Goal: Task Accomplishment & Management: Complete application form

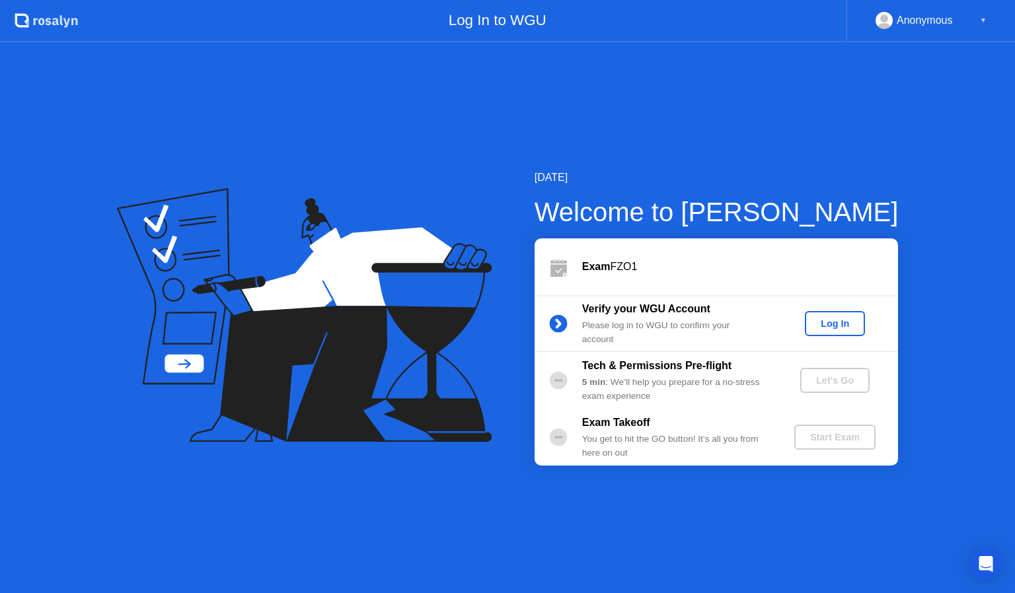
click at [853, 324] on div "Log In" at bounding box center [835, 324] width 50 height 11
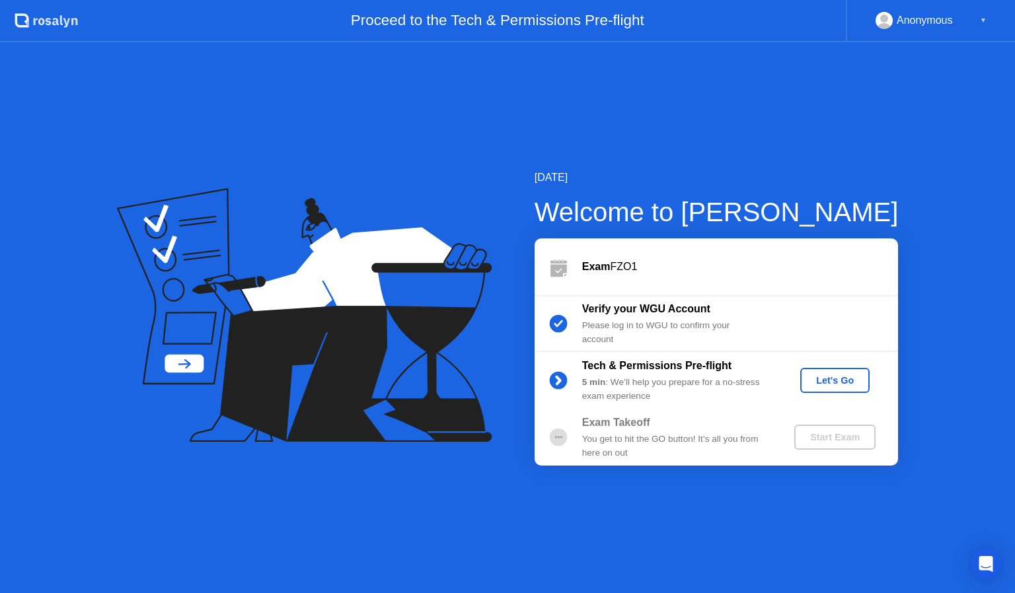
click at [827, 383] on div "Let's Go" at bounding box center [835, 380] width 59 height 11
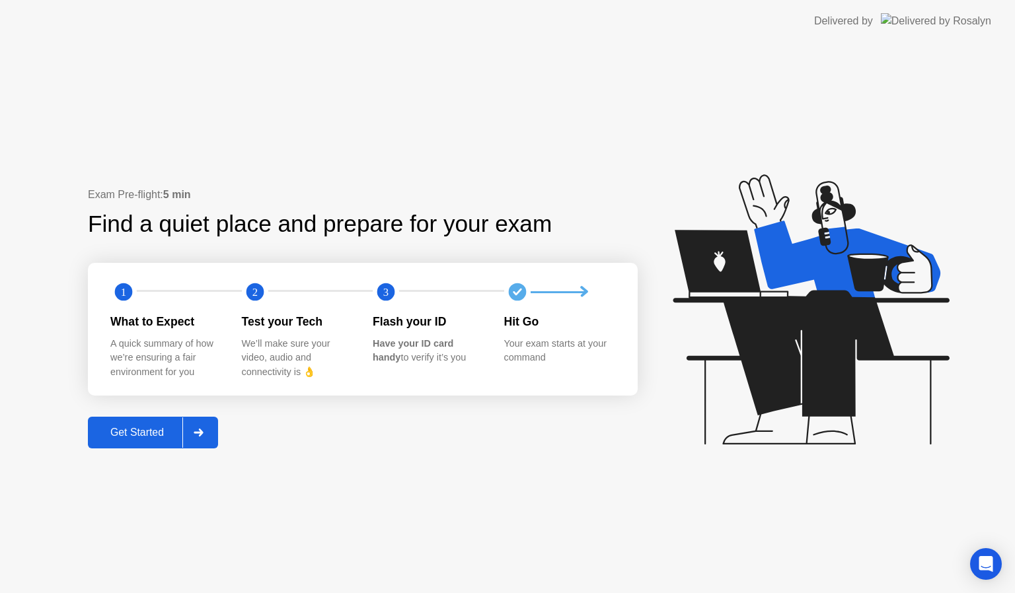
click at [135, 434] on div "Get Started" at bounding box center [137, 433] width 91 height 12
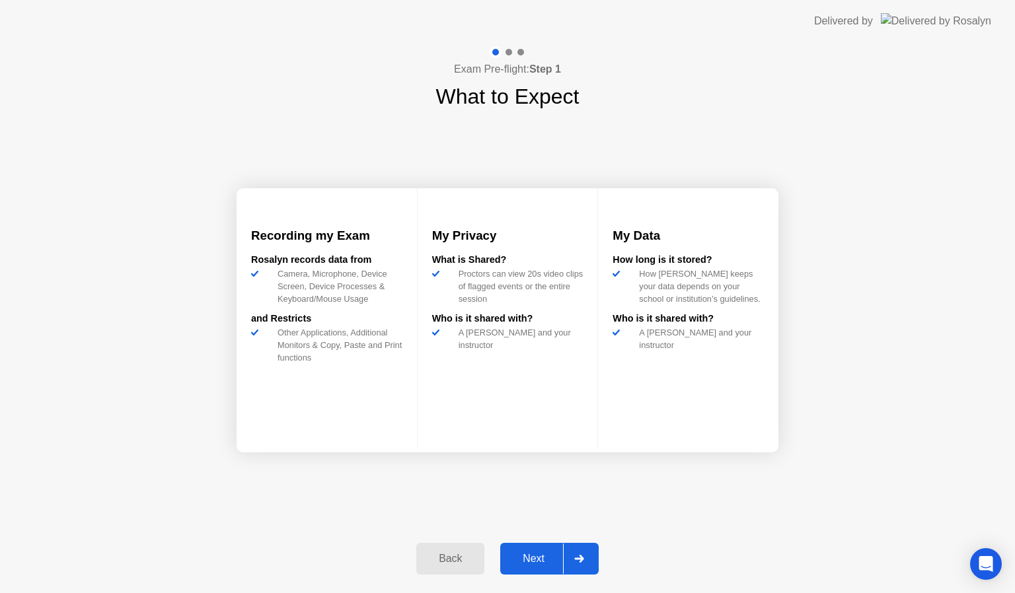
click at [545, 556] on div "Next" at bounding box center [533, 559] width 59 height 12
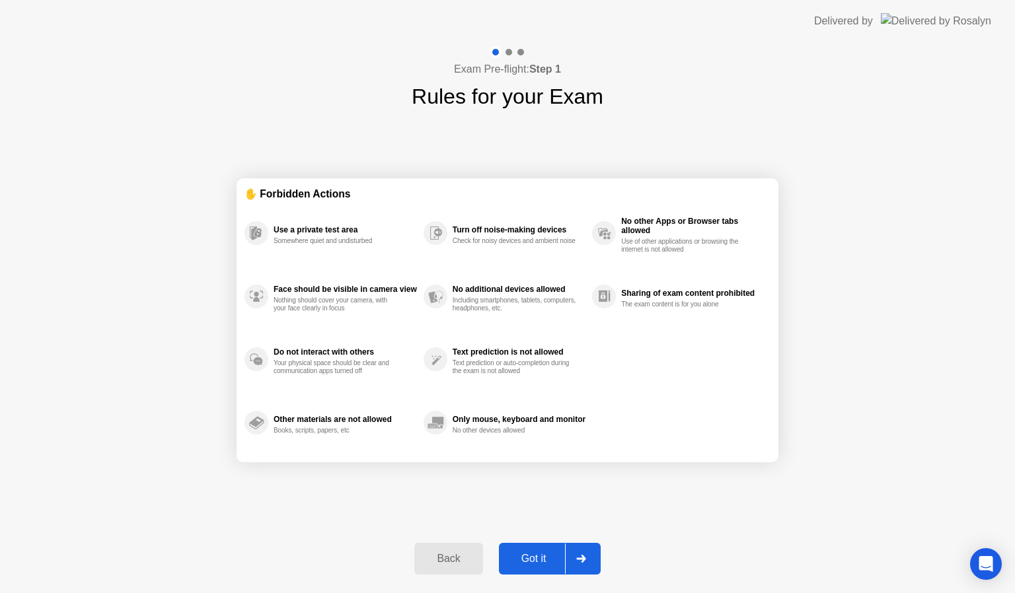
click at [536, 548] on button "Got it" at bounding box center [550, 559] width 102 height 32
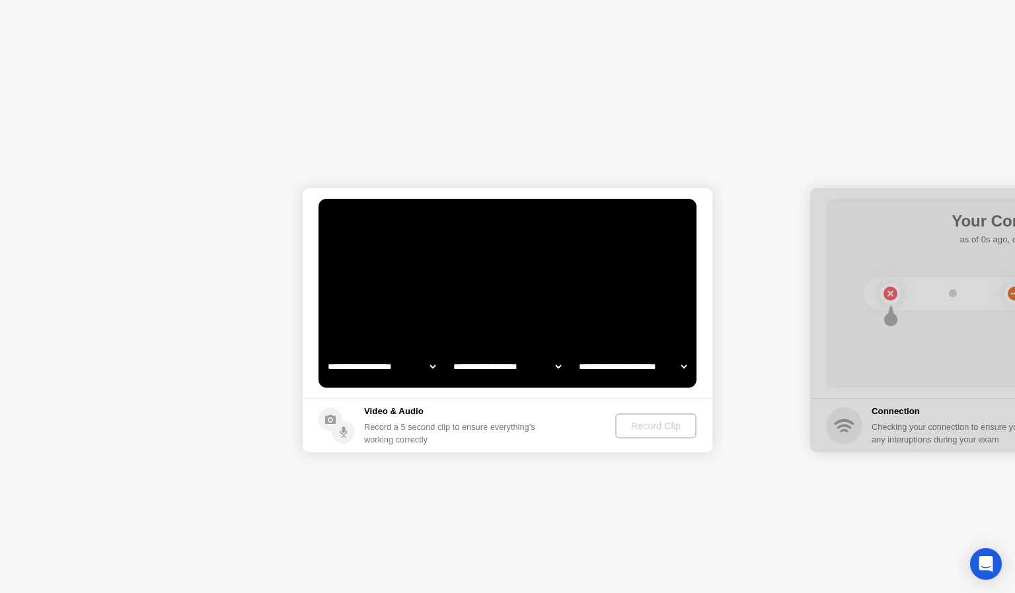
select select "**********"
select select "*******"
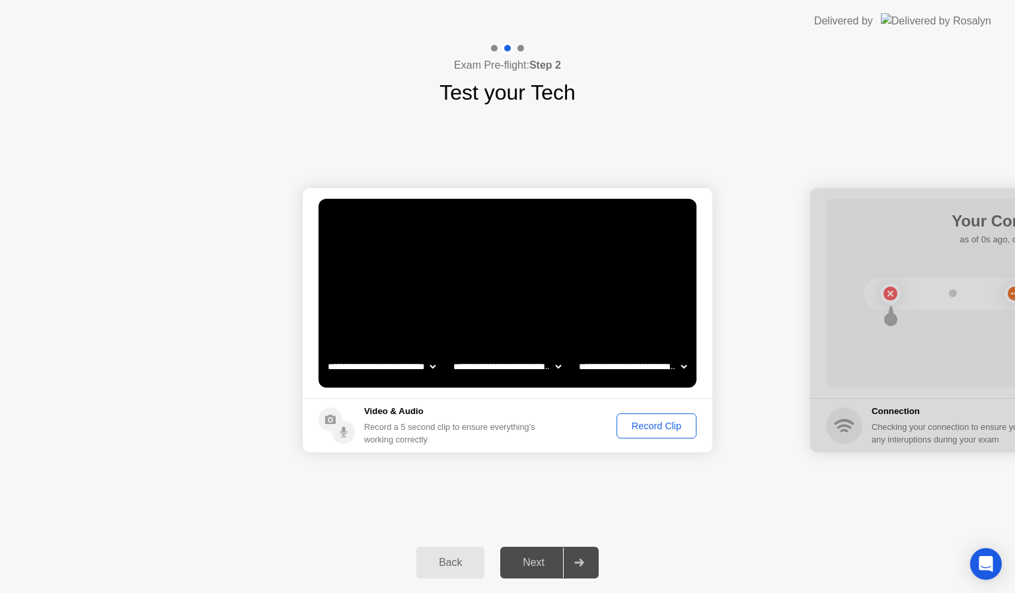
click at [636, 422] on div "Record Clip" at bounding box center [656, 426] width 71 height 11
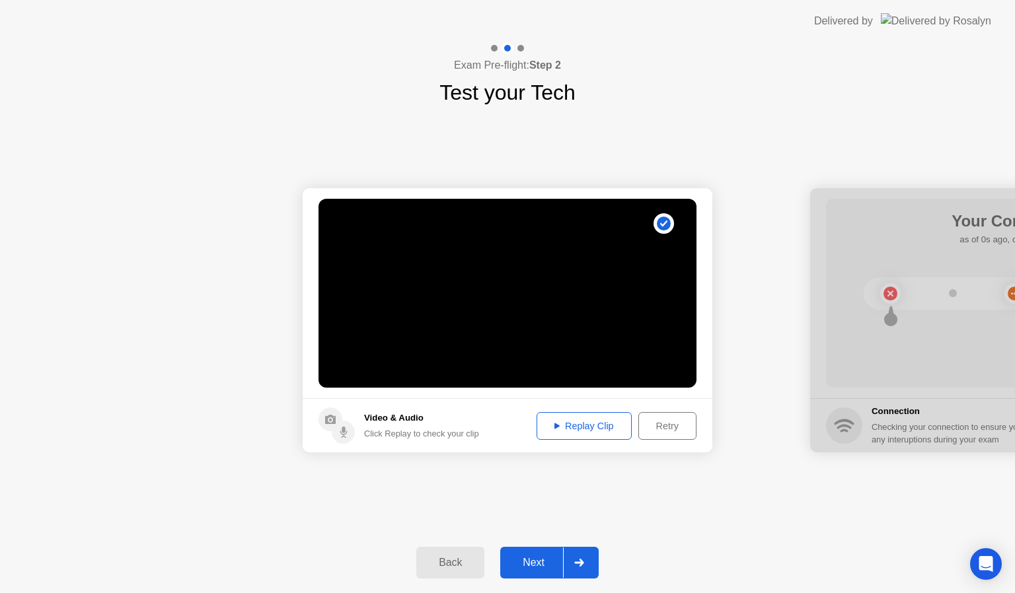
click at [582, 416] on button "Replay Clip" at bounding box center [584, 426] width 95 height 28
click at [545, 566] on div "Next" at bounding box center [533, 563] width 59 height 12
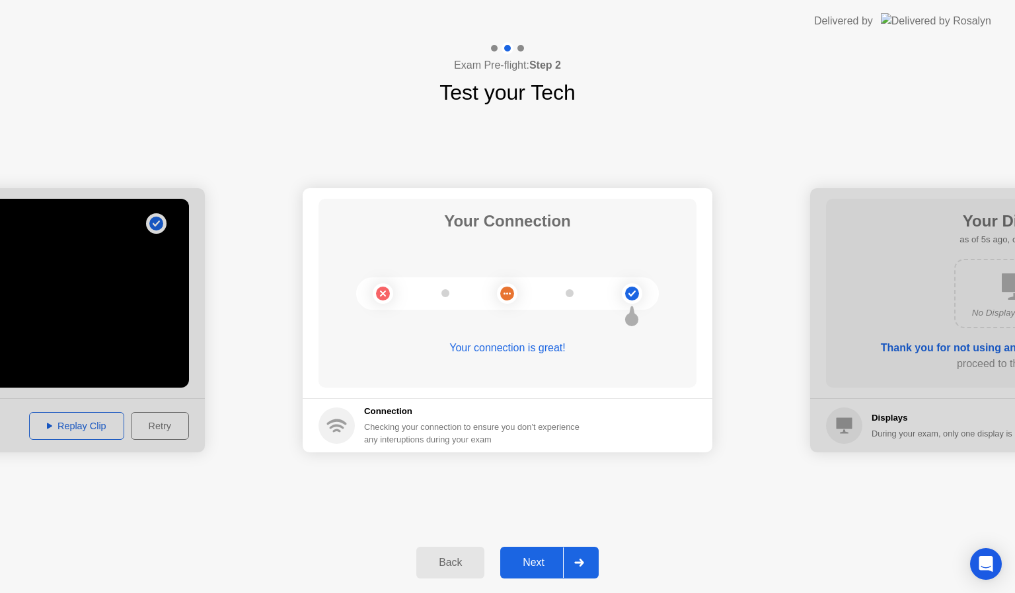
click at [544, 566] on div "Next" at bounding box center [533, 563] width 59 height 12
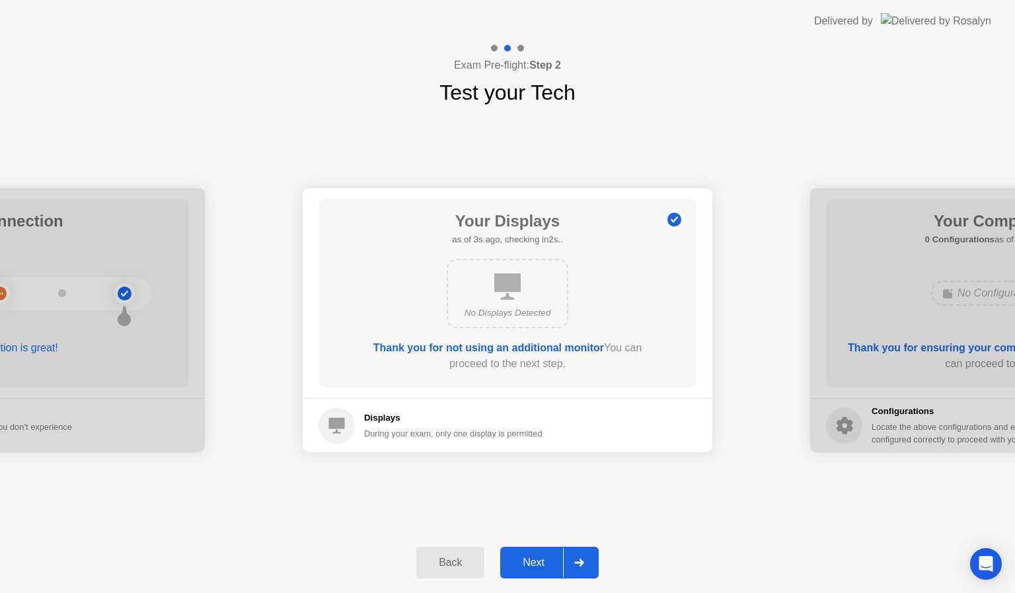
click at [544, 566] on div "Next" at bounding box center [533, 563] width 59 height 12
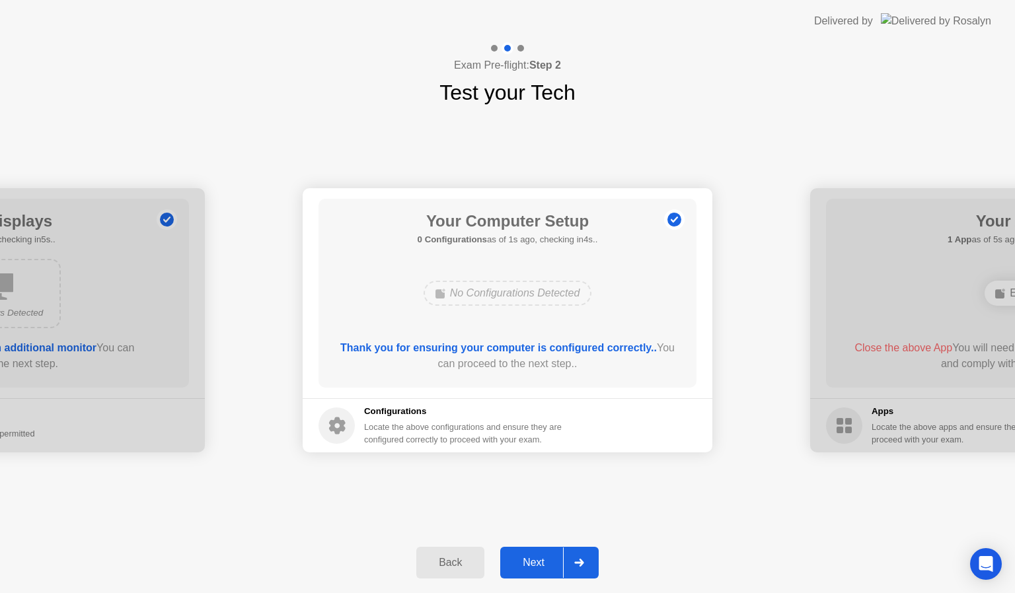
click at [544, 566] on div "Next" at bounding box center [533, 563] width 59 height 12
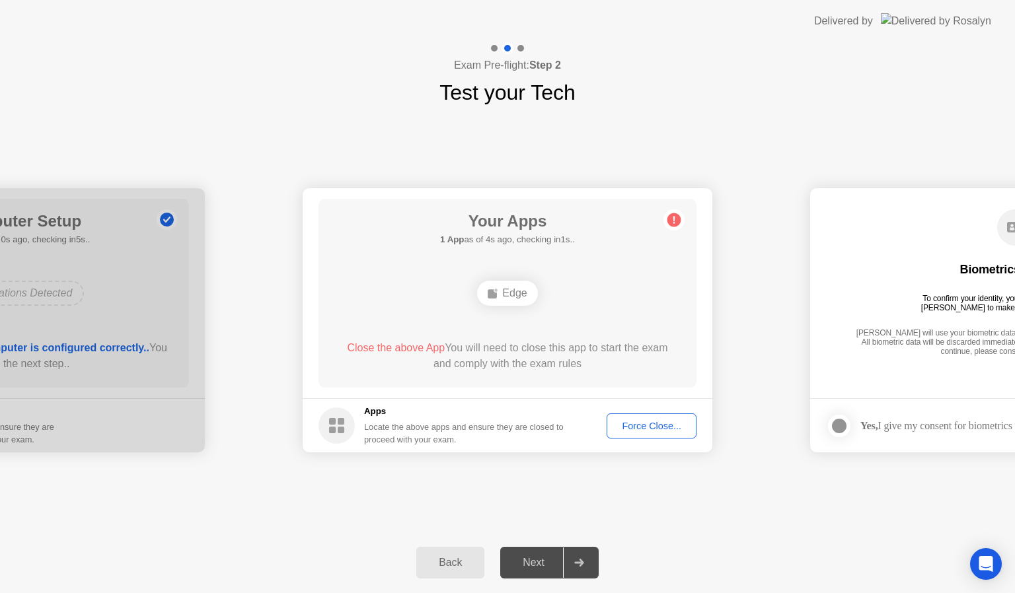
click at [542, 566] on div "Next" at bounding box center [533, 563] width 59 height 12
click at [657, 421] on div "Force Close..." at bounding box center [651, 426] width 81 height 11
click at [450, 562] on div "Back" at bounding box center [450, 563] width 60 height 12
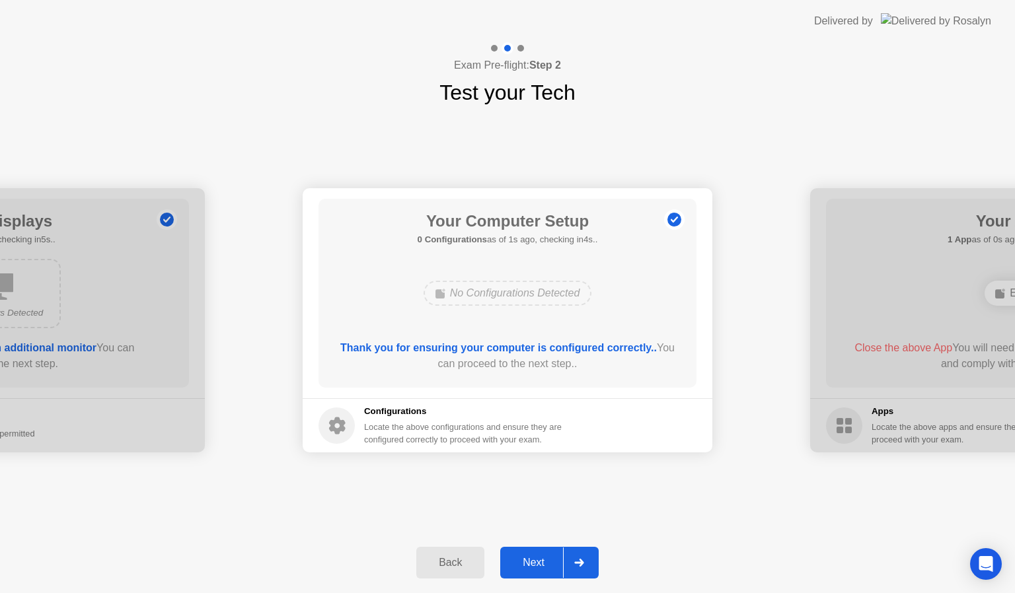
click at [530, 564] on div "Next" at bounding box center [533, 563] width 59 height 12
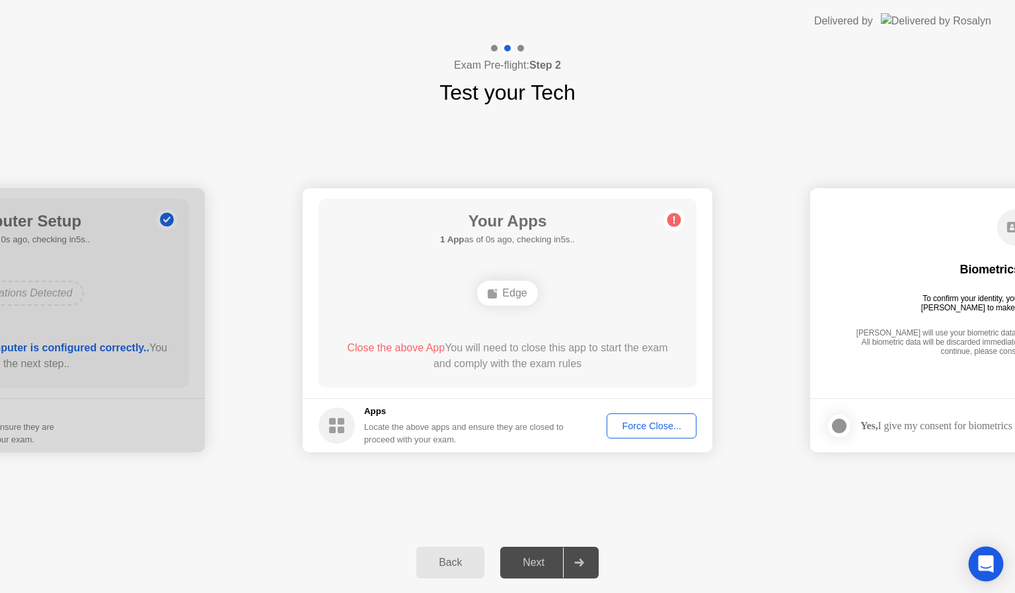
click at [986, 568] on icon "Open Intercom Messenger" at bounding box center [985, 564] width 15 height 17
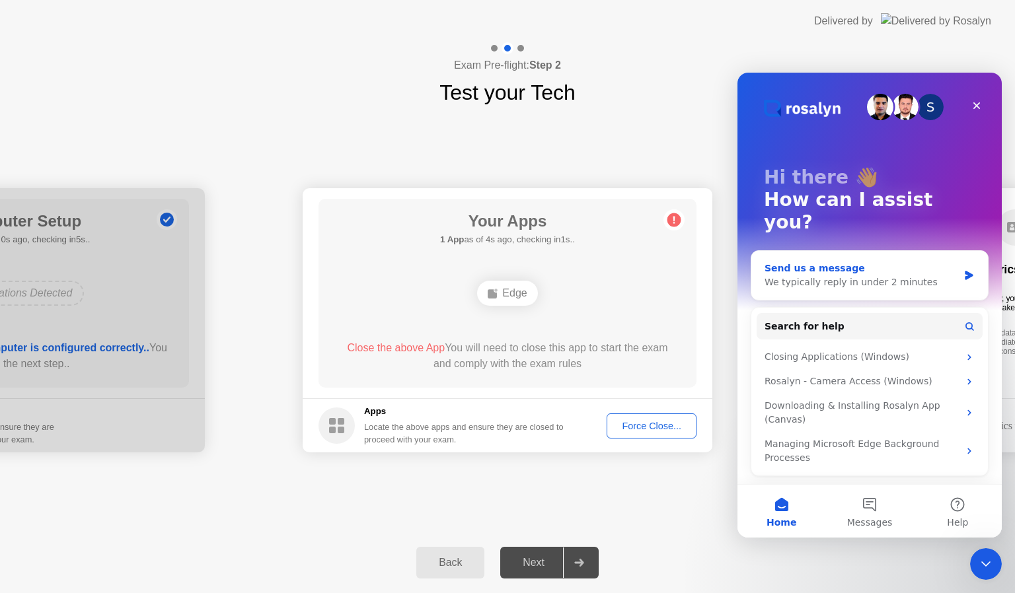
click at [822, 276] on div "We typically reply in under 2 minutes" at bounding box center [862, 283] width 194 height 14
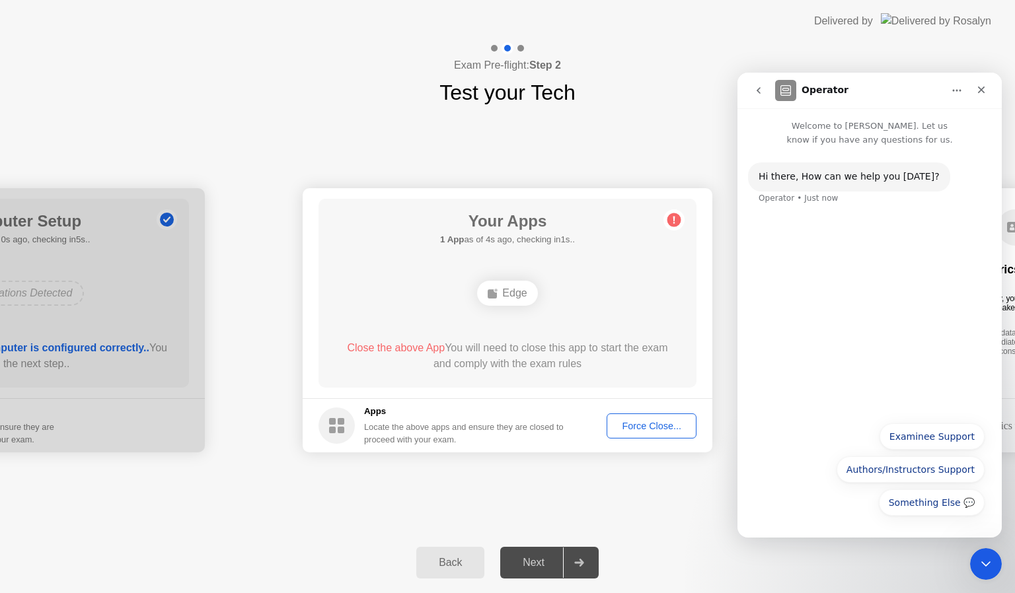
click at [831, 312] on div "Hi ​there, How can we help you [DATE]? Operator • Just now" at bounding box center [870, 281] width 264 height 268
click at [929, 440] on button "Examinee Support" at bounding box center [932, 437] width 105 height 26
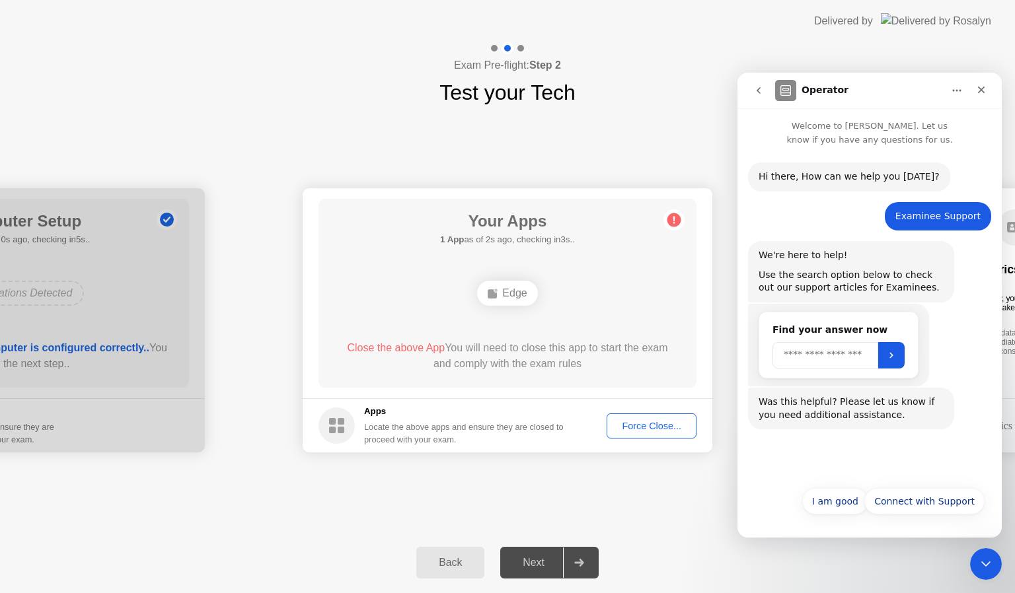
click at [852, 360] on input "Search" at bounding box center [826, 355] width 106 height 26
type input "**********"
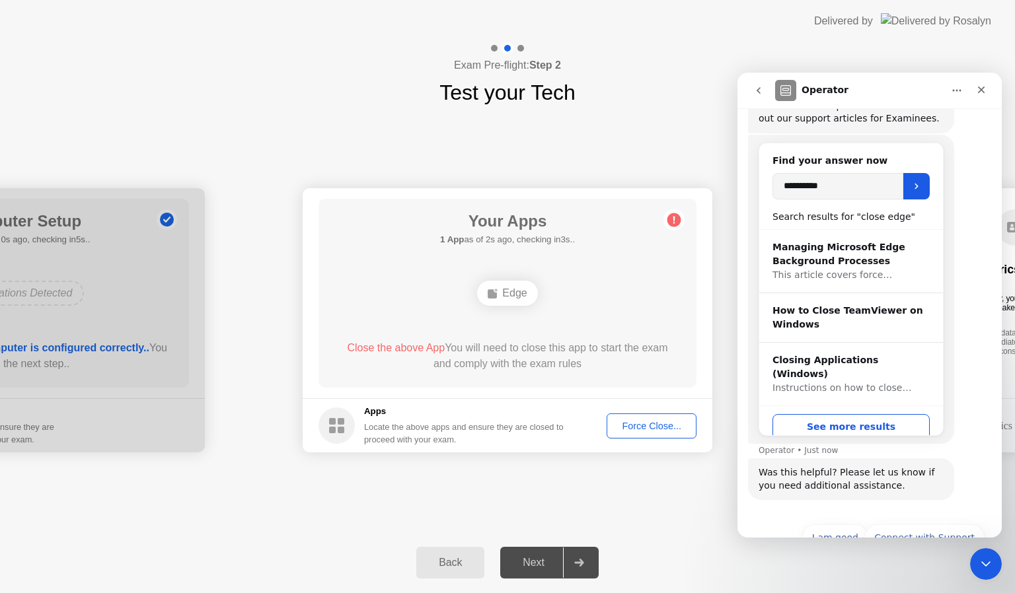
scroll to position [206, 0]
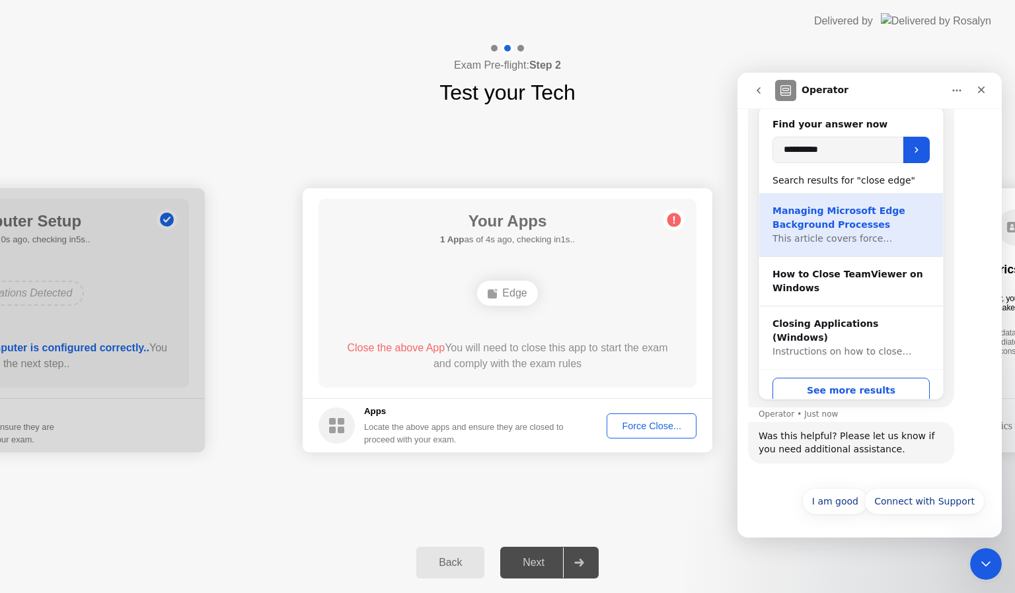
click at [822, 220] on div "Managing Microsoft Edge Background Processes" at bounding box center [851, 218] width 157 height 28
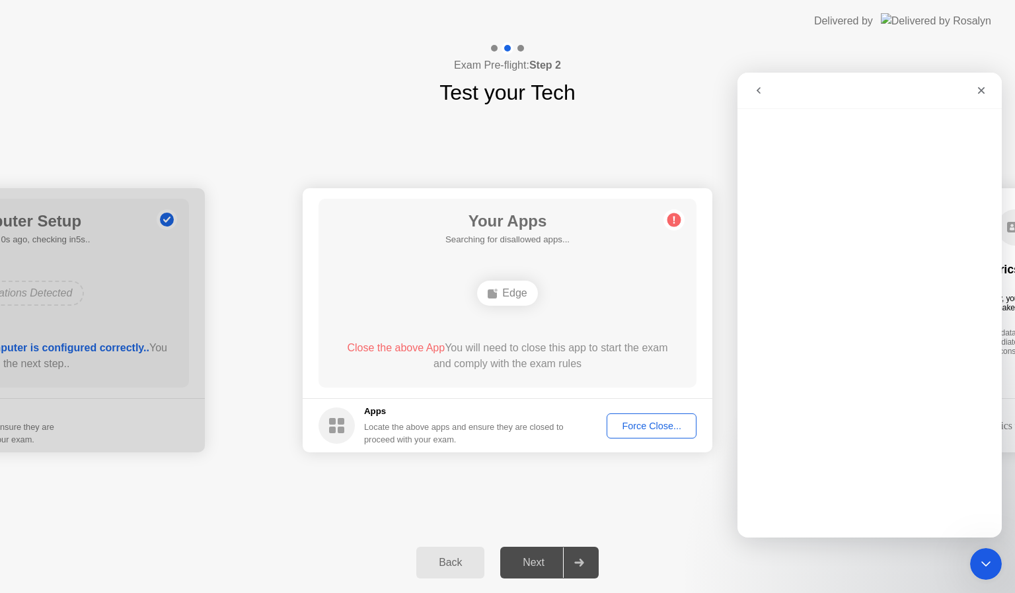
click at [653, 421] on div "Force Close..." at bounding box center [651, 426] width 81 height 11
drag, startPoint x: 523, startPoint y: 342, endPoint x: 514, endPoint y: 330, distance: 14.7
click at [605, 488] on div "**********" at bounding box center [507, 320] width 1015 height 424
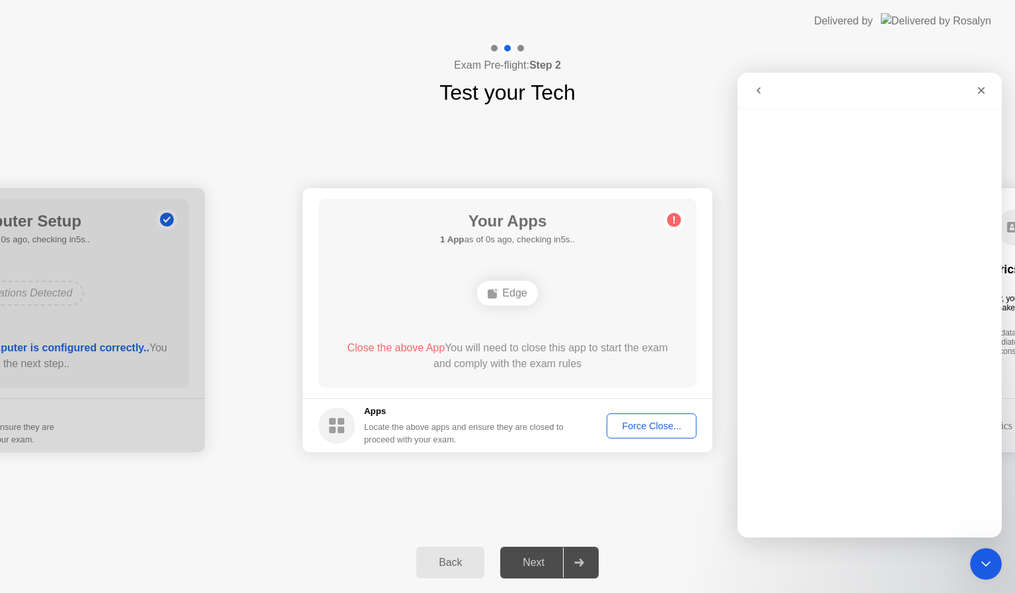
click at [763, 91] on icon "go back" at bounding box center [758, 90] width 11 height 11
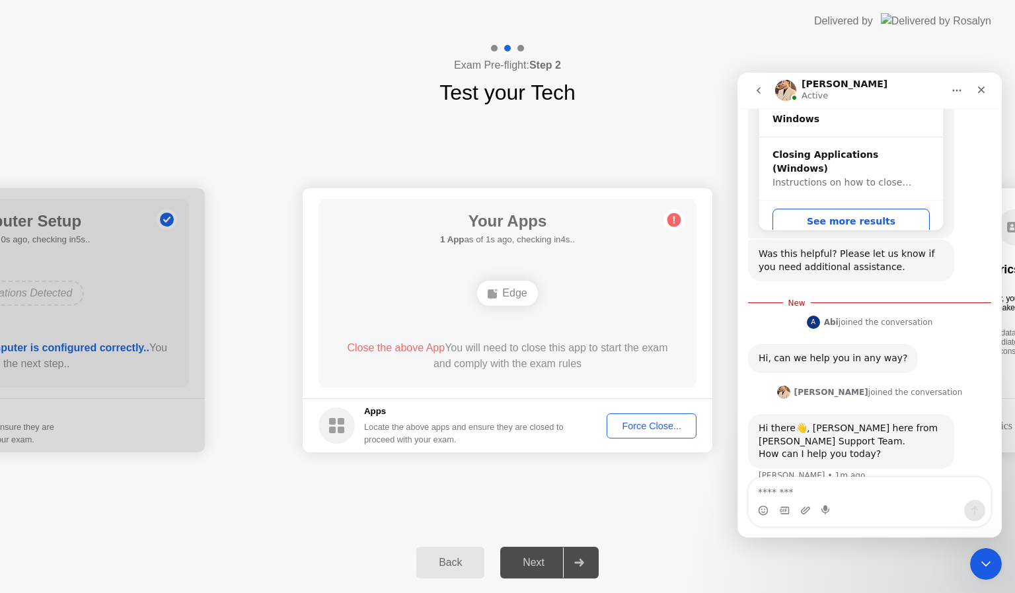
scroll to position [393, 0]
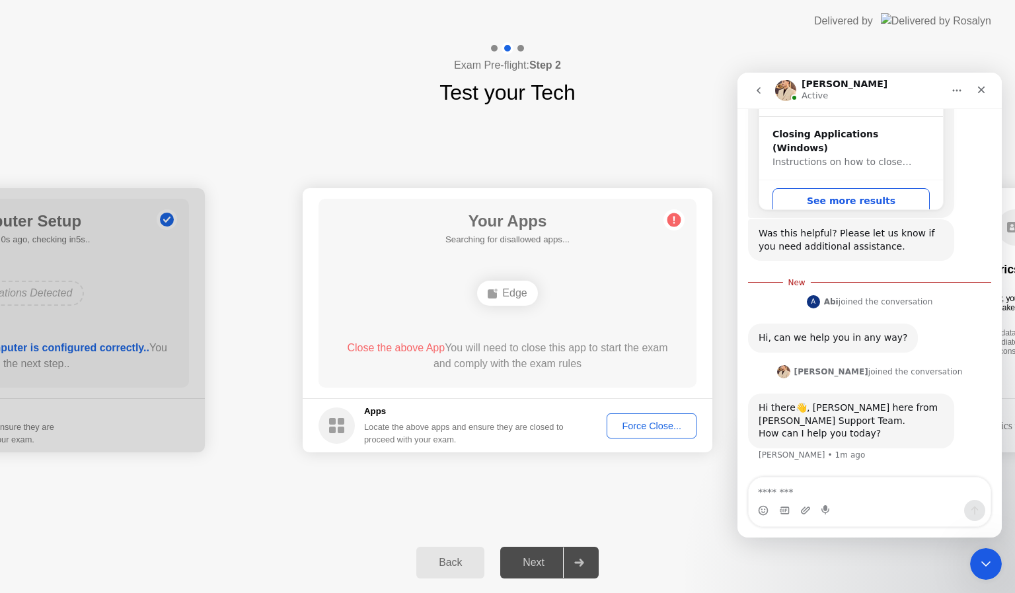
click at [837, 487] on textarea "Message…" at bounding box center [870, 489] width 242 height 22
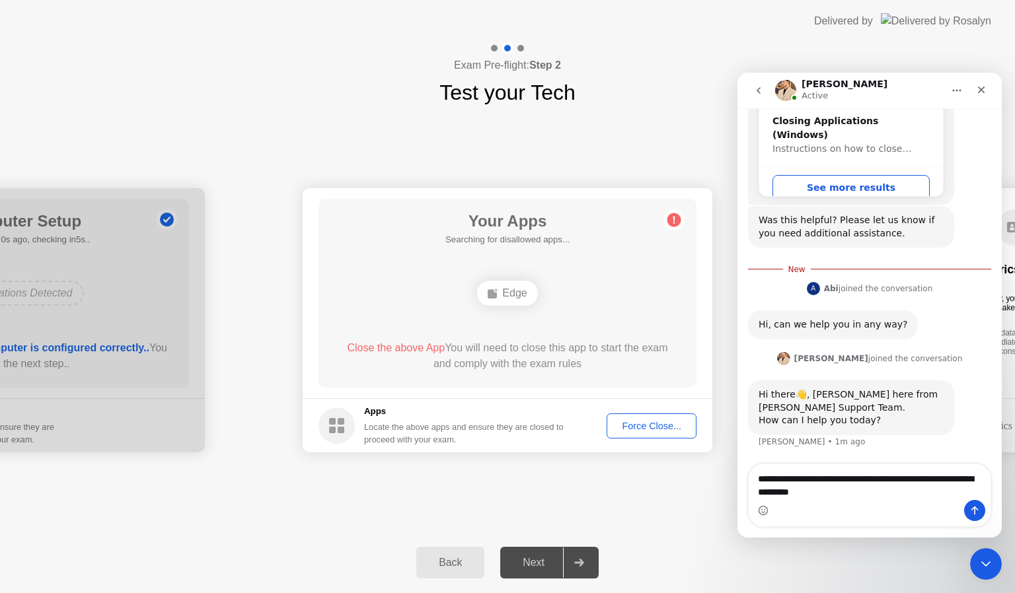
type textarea "**********"
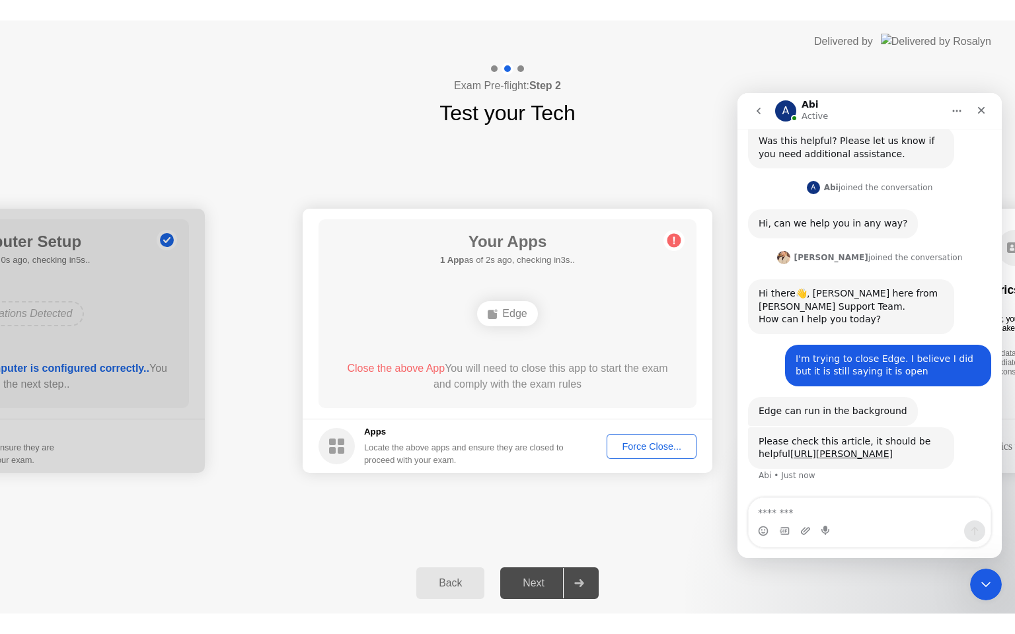
scroll to position [532, 0]
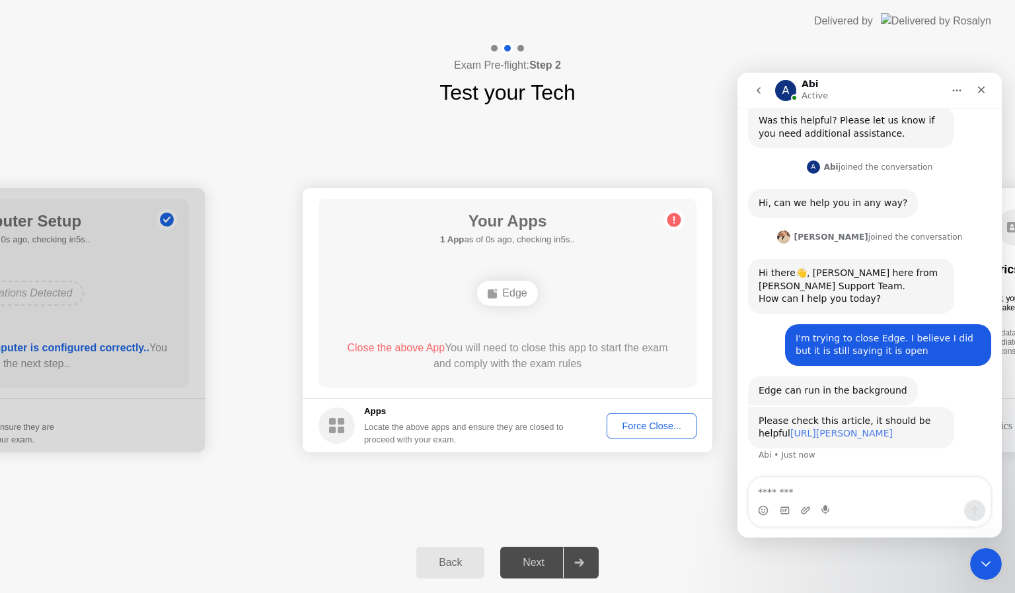
click at [876, 428] on link "[URL][PERSON_NAME]" at bounding box center [841, 433] width 102 height 11
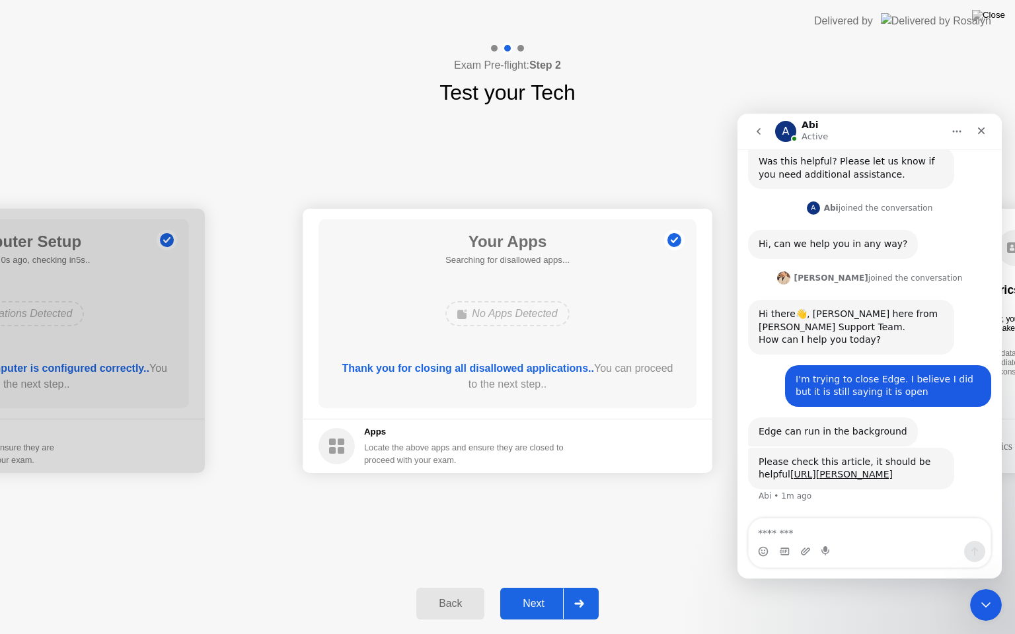
click at [547, 593] on div "Next" at bounding box center [533, 604] width 59 height 12
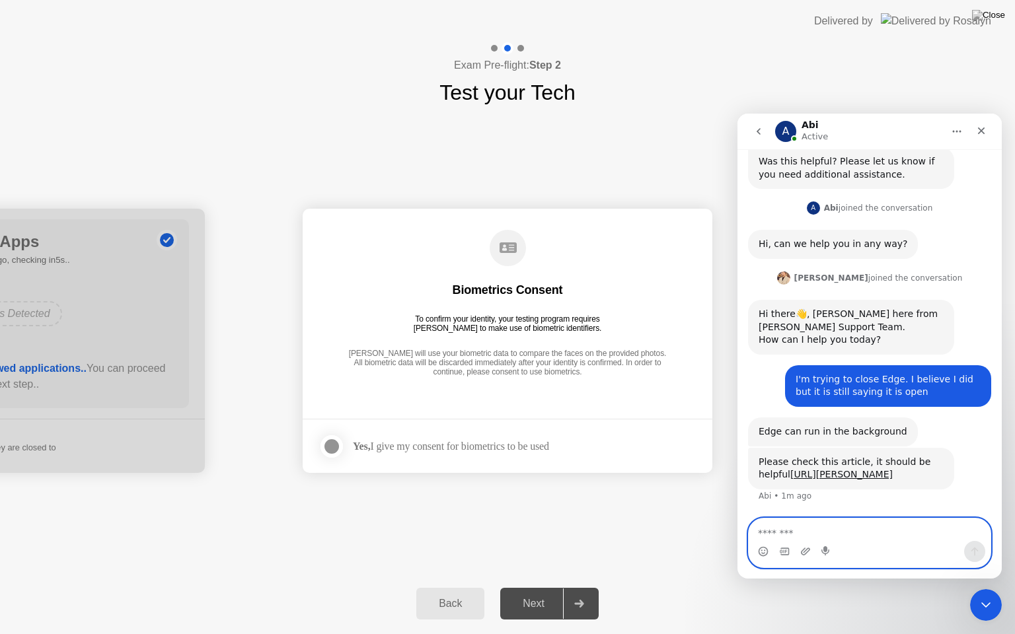
click at [801, 537] on textarea "Message…" at bounding box center [870, 530] width 242 height 22
type textarea "**********"
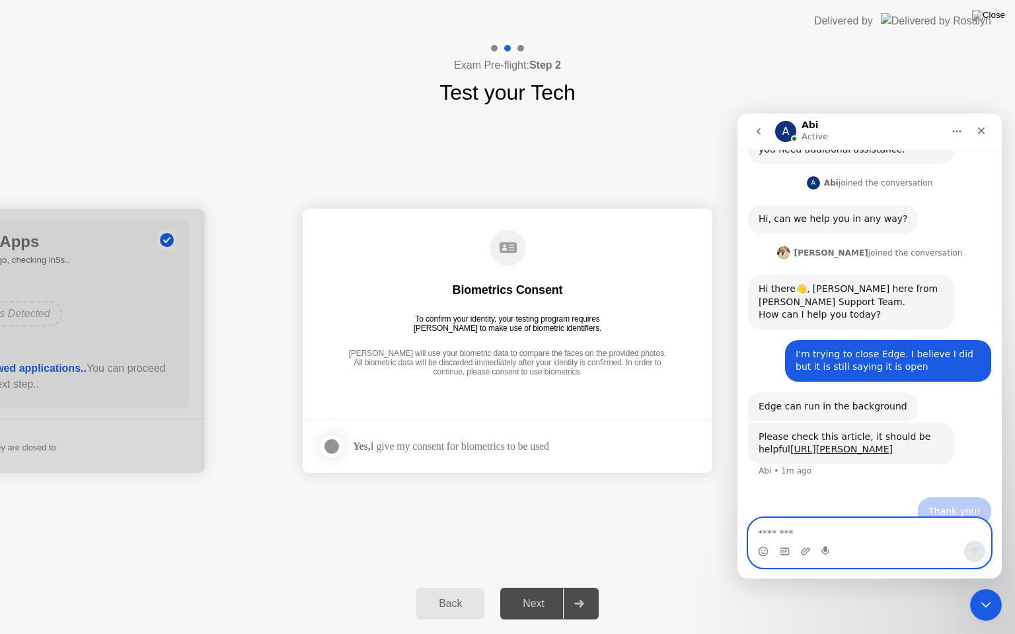
scroll to position [572, 0]
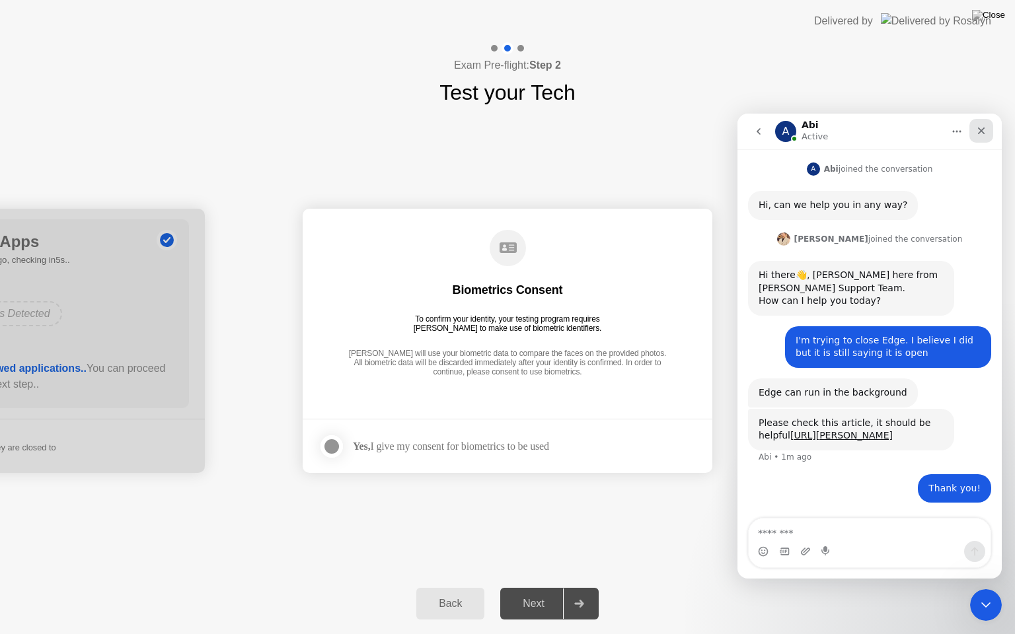
click at [981, 133] on icon "Close" at bounding box center [981, 131] width 11 height 11
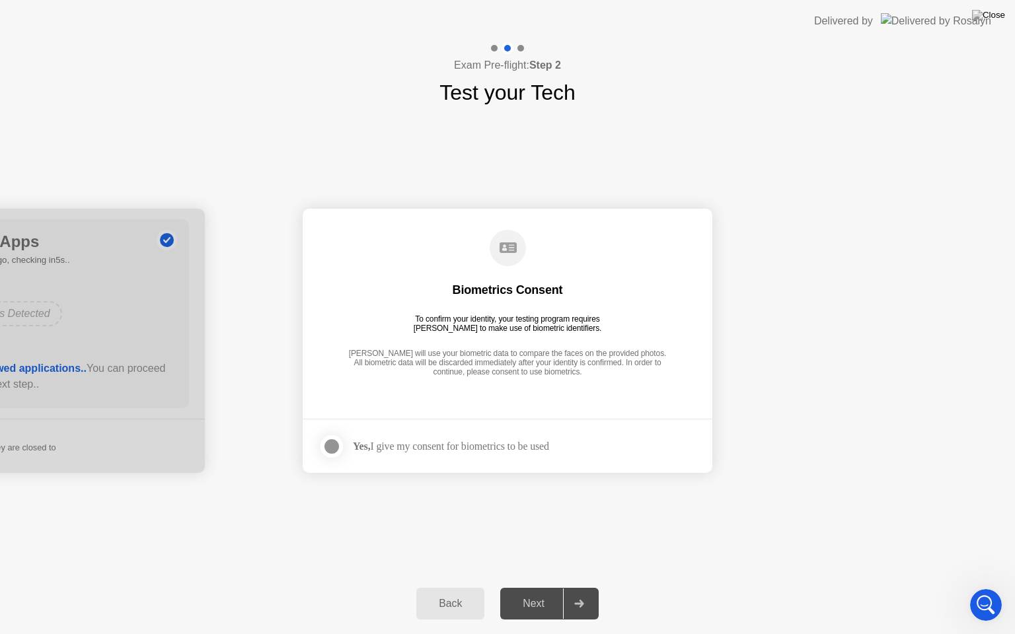
click at [528, 593] on div "Next" at bounding box center [533, 604] width 59 height 12
click at [500, 439] on div "Yes, I give my consent for biometrics to be used" at bounding box center [434, 447] width 231 height 26
click at [324, 445] on div at bounding box center [332, 447] width 16 height 16
click at [580, 593] on icon at bounding box center [579, 604] width 10 height 8
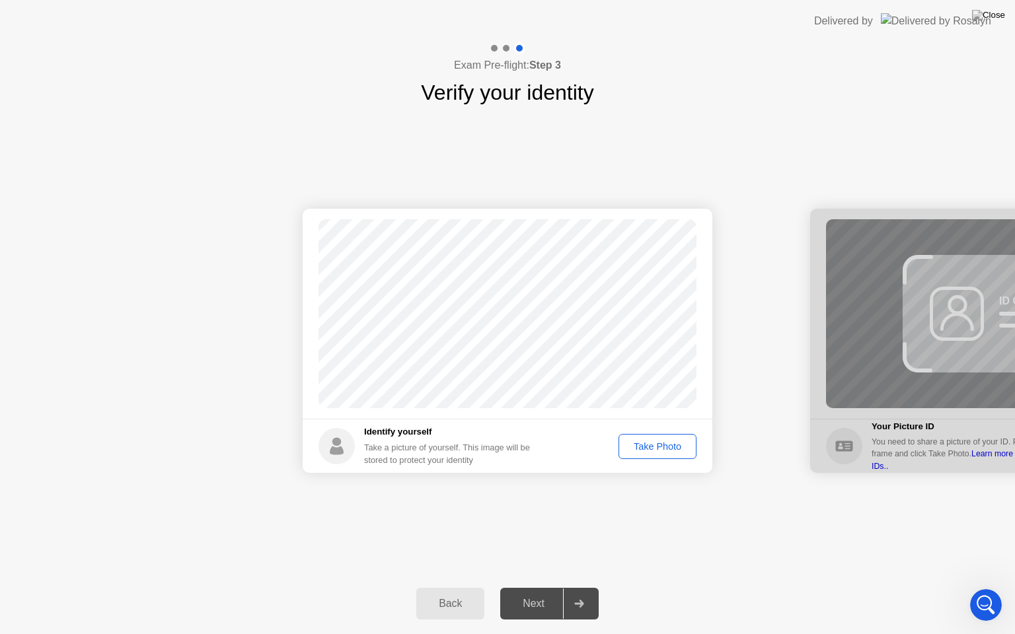
click at [660, 449] on div "Take Photo" at bounding box center [657, 446] width 69 height 11
click at [527, 593] on div "Next" at bounding box center [533, 604] width 59 height 12
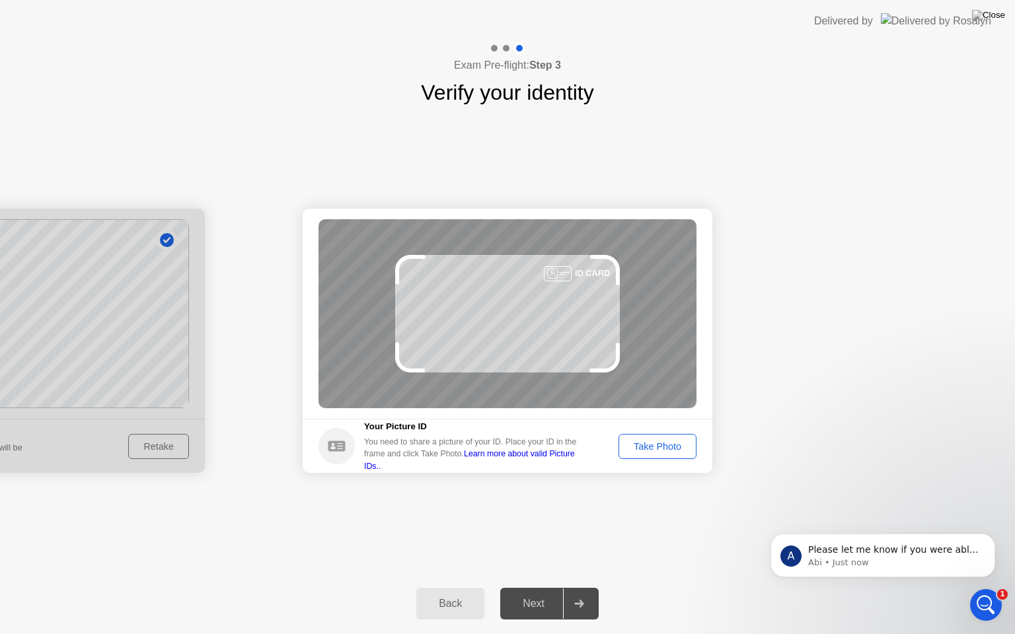
scroll to position [0, 0]
click at [640, 447] on div "Take Photo" at bounding box center [657, 446] width 69 height 11
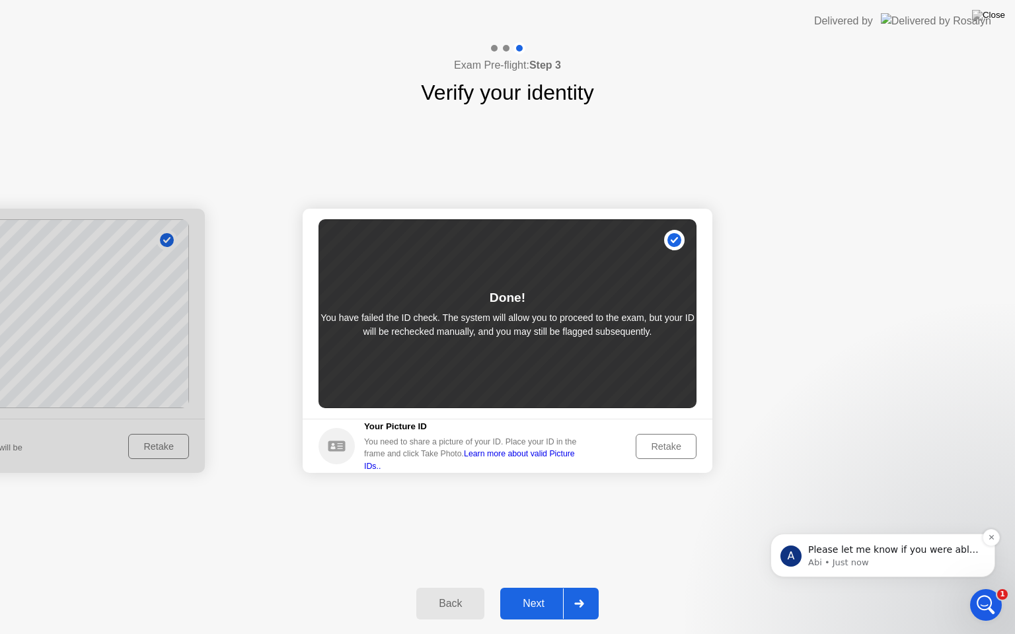
click at [882, 553] on p "Please let me know if you were able to pass" at bounding box center [893, 550] width 171 height 13
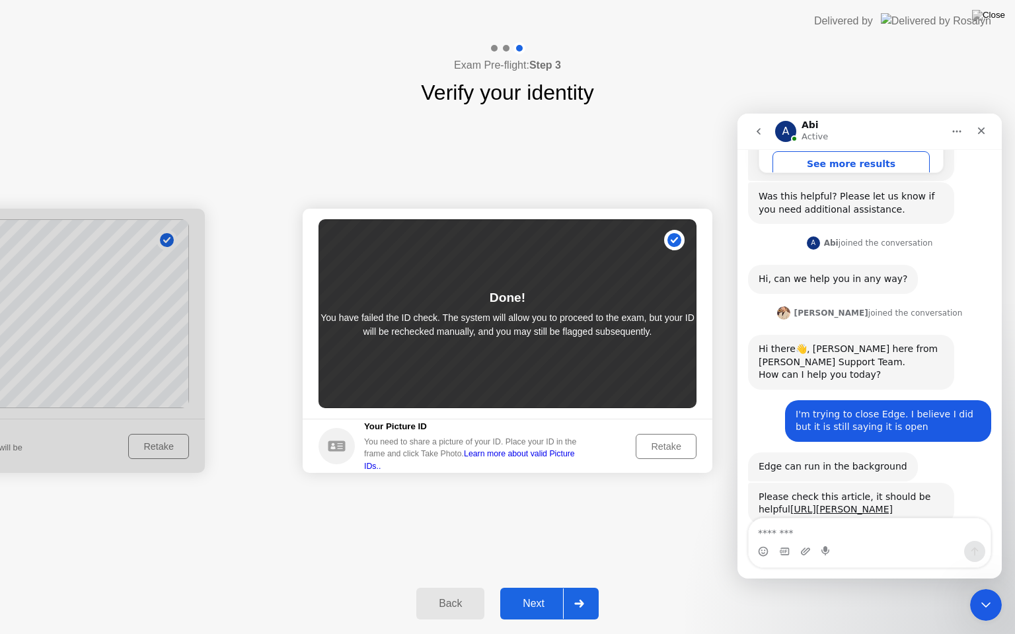
scroll to position [632, 0]
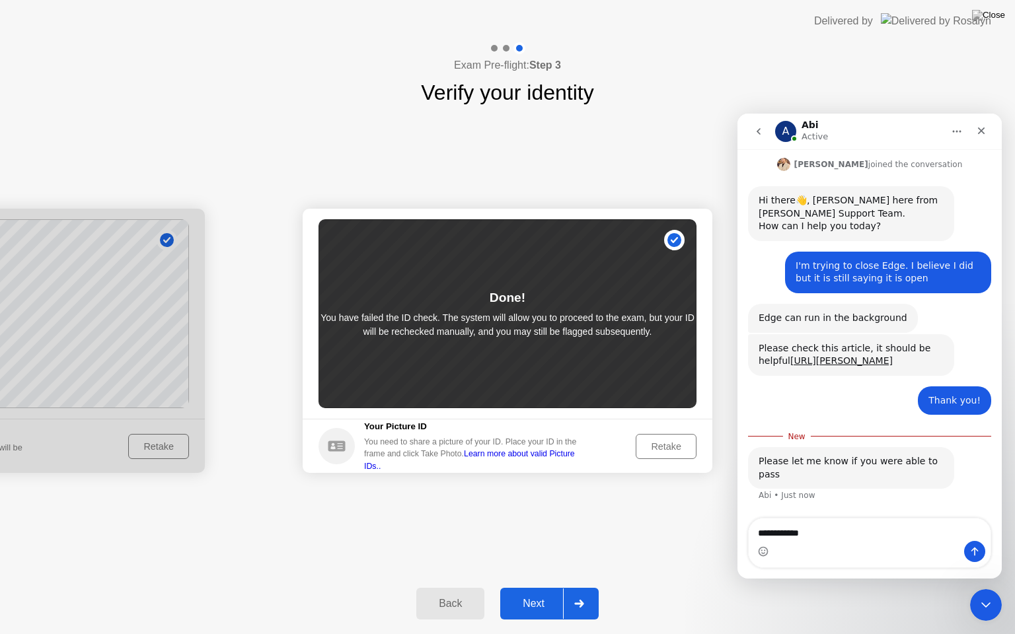
type textarea "**********"
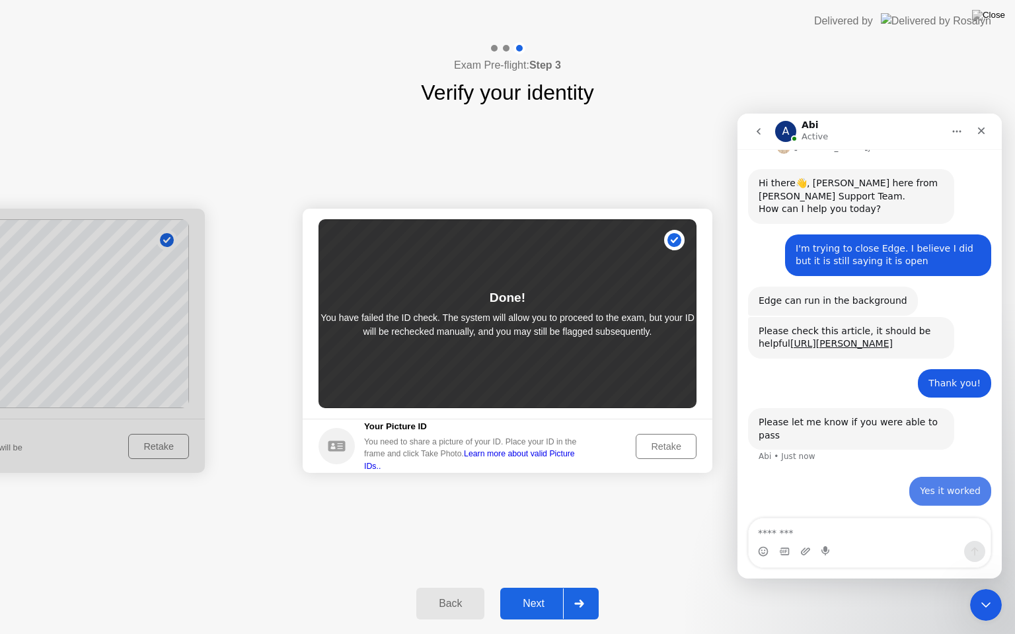
scroll to position [650, 0]
click at [982, 133] on icon "Close" at bounding box center [981, 131] width 11 height 11
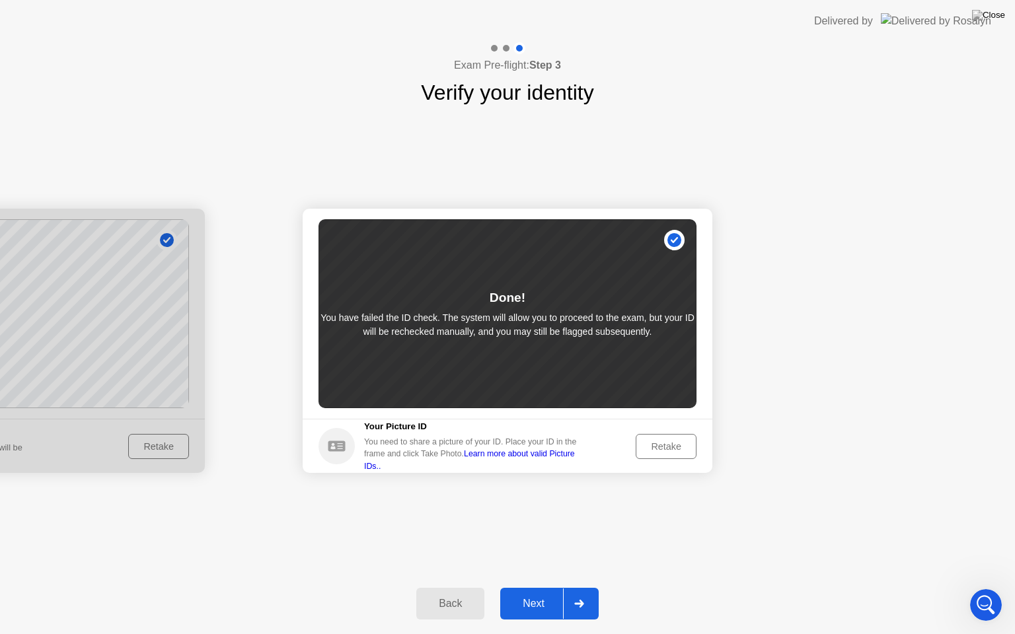
click at [545, 593] on div "Next" at bounding box center [533, 604] width 59 height 12
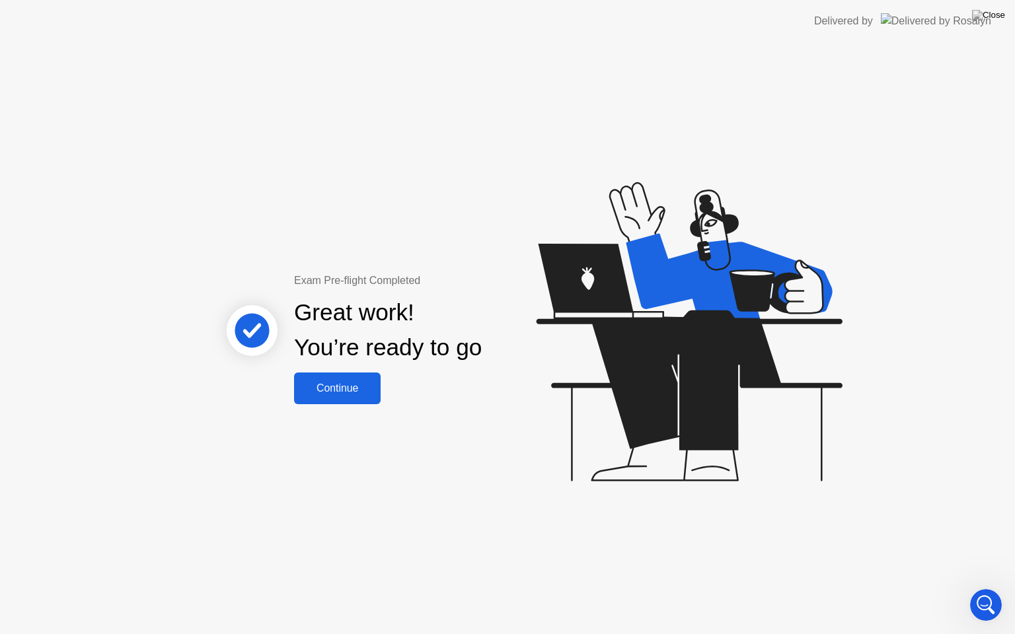
click at [360, 384] on div "Continue" at bounding box center [337, 389] width 79 height 12
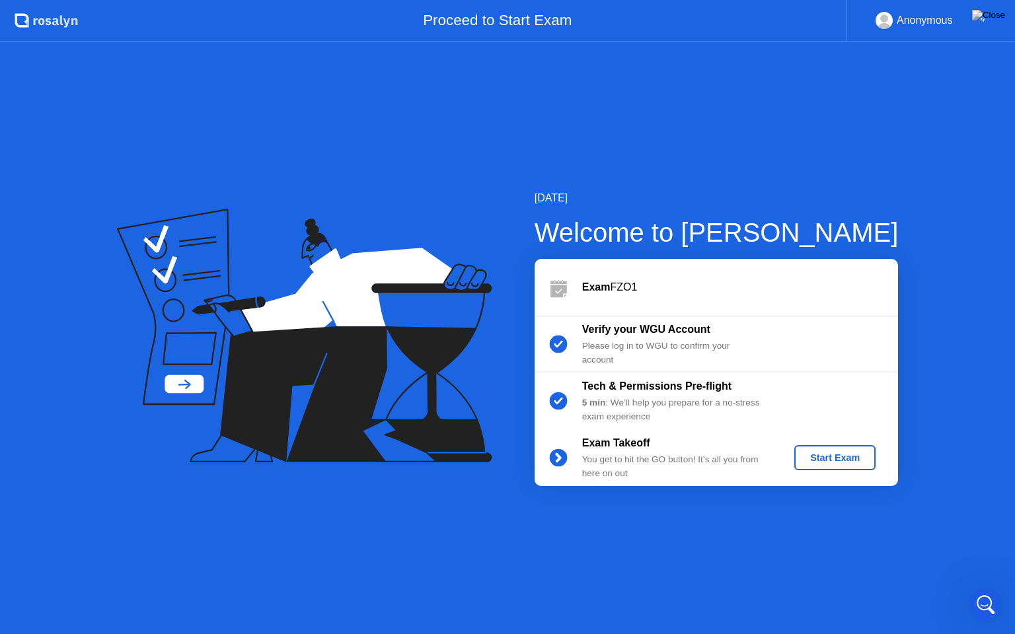
click at [819, 455] on div "Start Exam" at bounding box center [835, 458] width 71 height 11
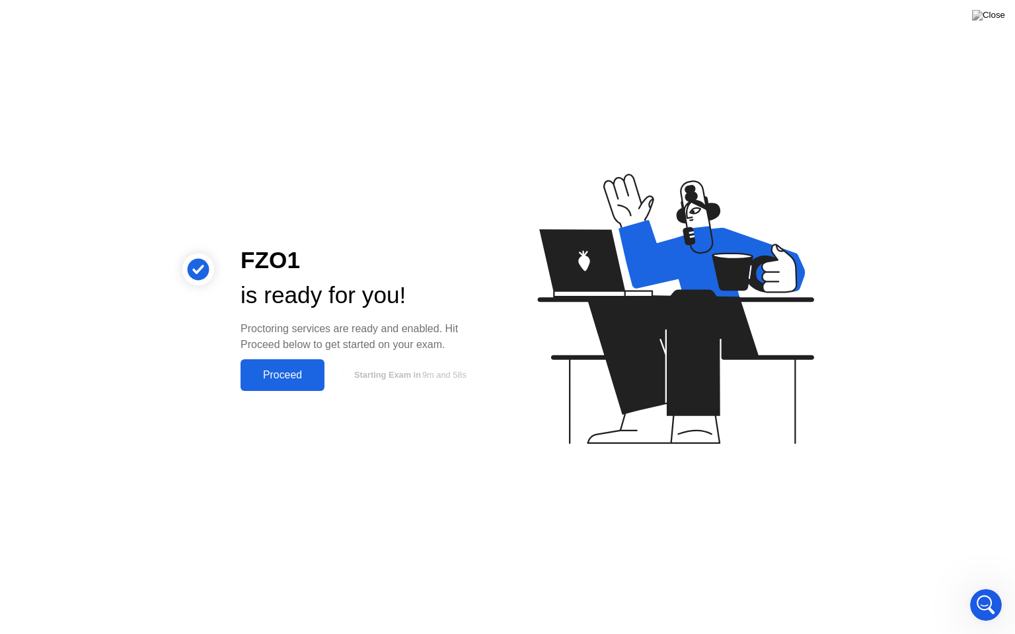
click at [261, 373] on div "Proceed" at bounding box center [283, 375] width 76 height 12
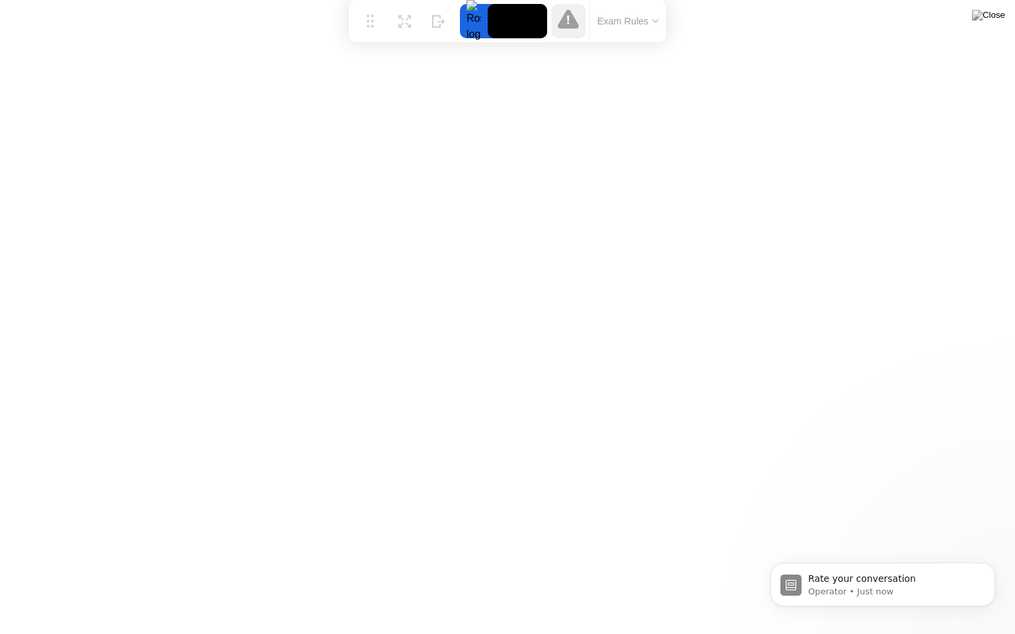
scroll to position [795, 0]
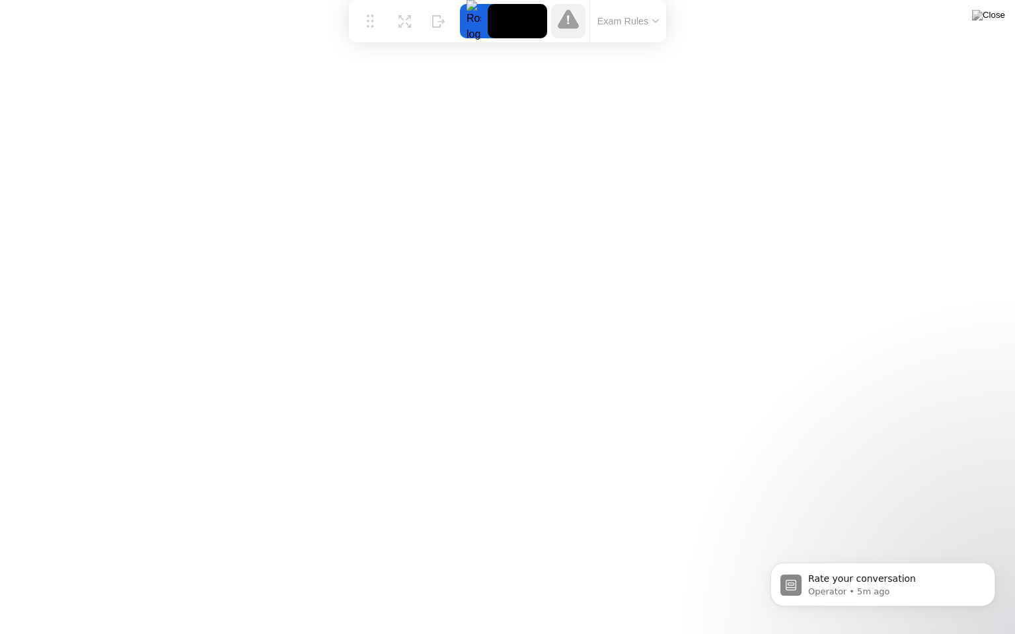
click at [645, 21] on button "Exam Rules" at bounding box center [628, 21] width 70 height 12
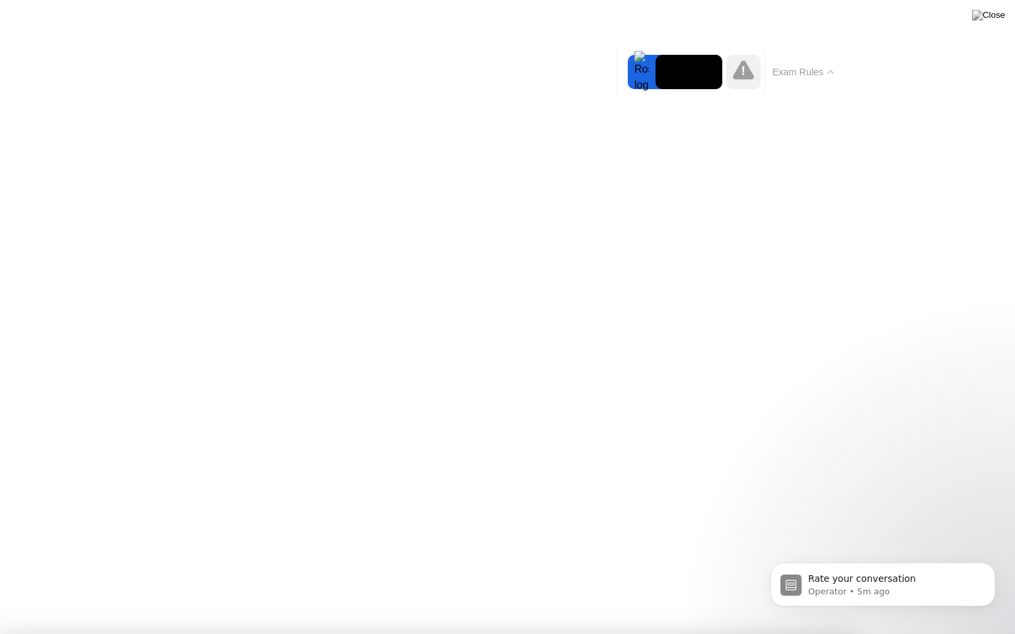
click at [823, 71] on button "Exam Rules" at bounding box center [804, 72] width 70 height 12
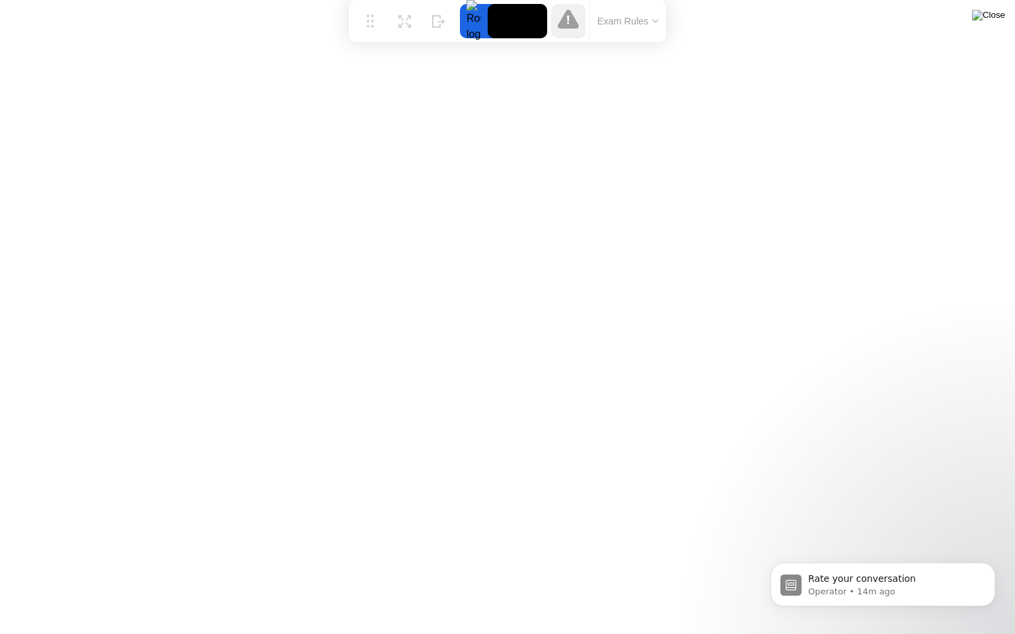
click at [998, 17] on img at bounding box center [988, 15] width 33 height 11
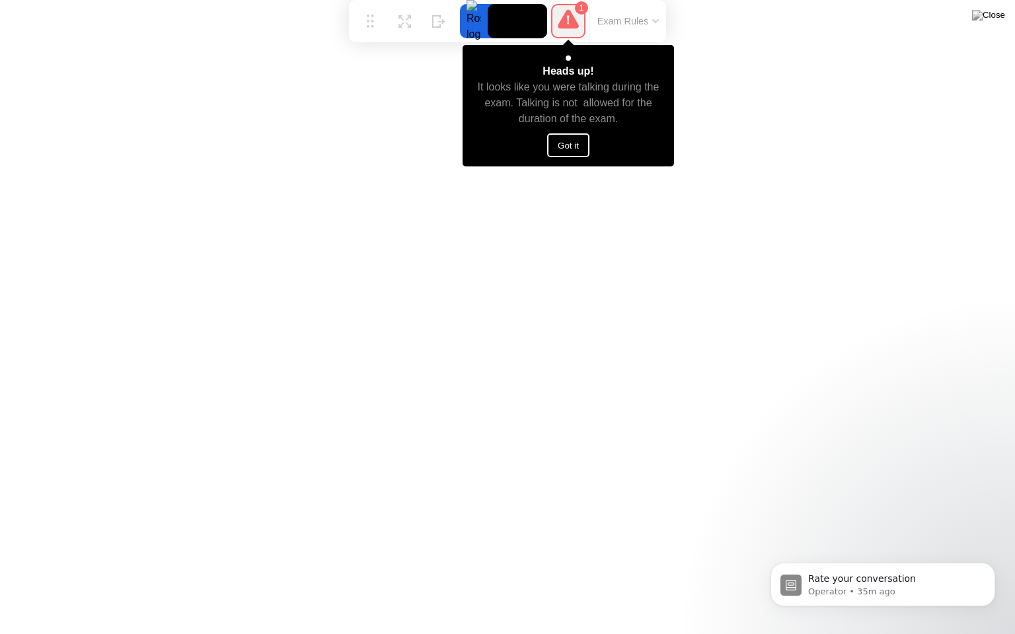
click at [566, 143] on button "Got it" at bounding box center [568, 145] width 42 height 24
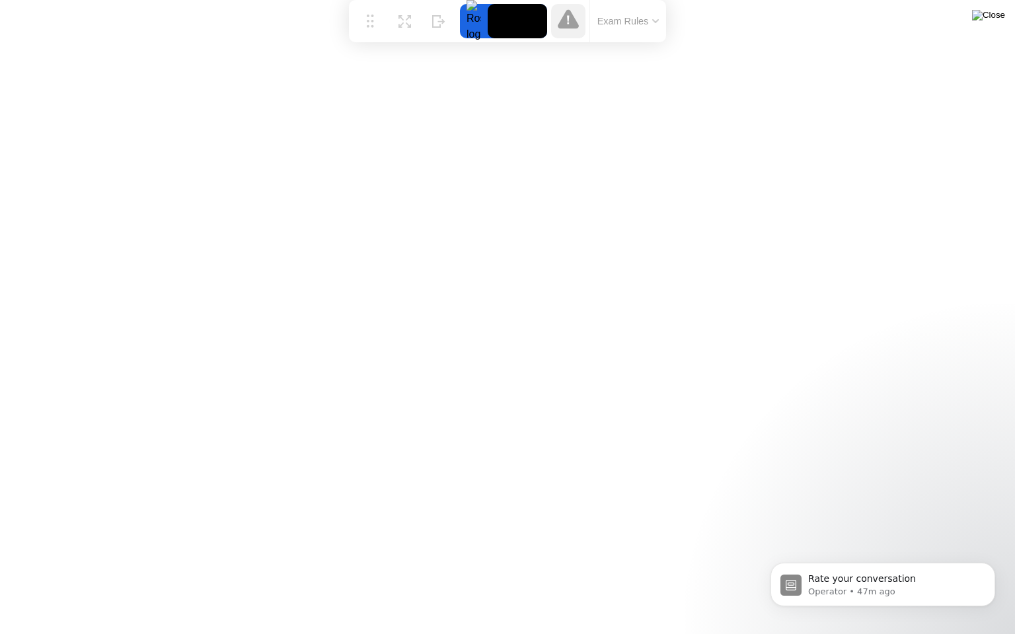
click at [995, 15] on img at bounding box center [988, 15] width 33 height 11
click at [649, 593] on div at bounding box center [507, 634] width 1015 height 0
